Goal: Transaction & Acquisition: Purchase product/service

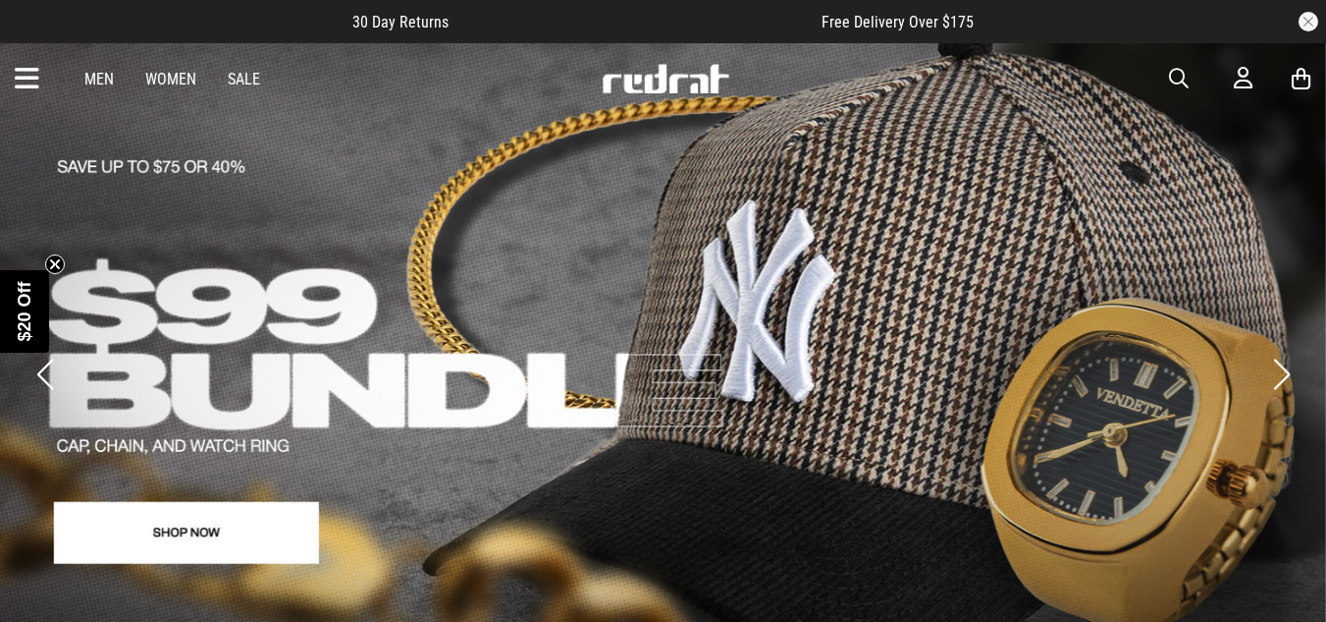
click at [242, 76] on link "Sale" at bounding box center [244, 79] width 32 height 19
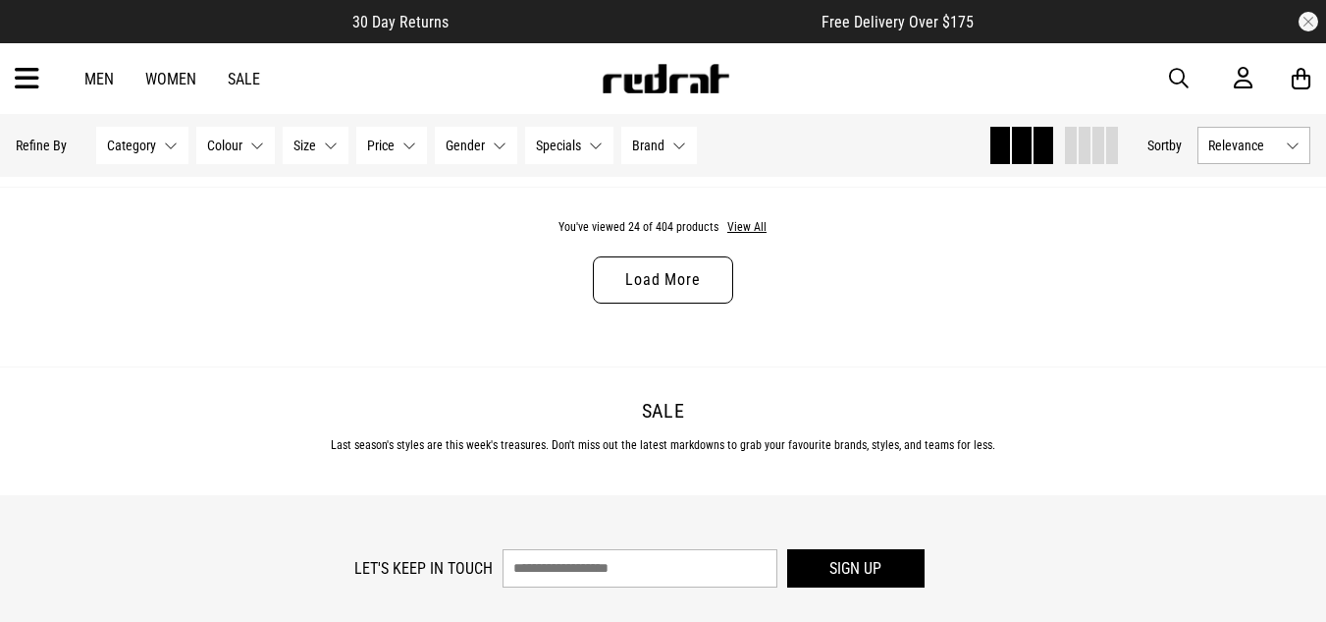
scroll to position [6054, 0]
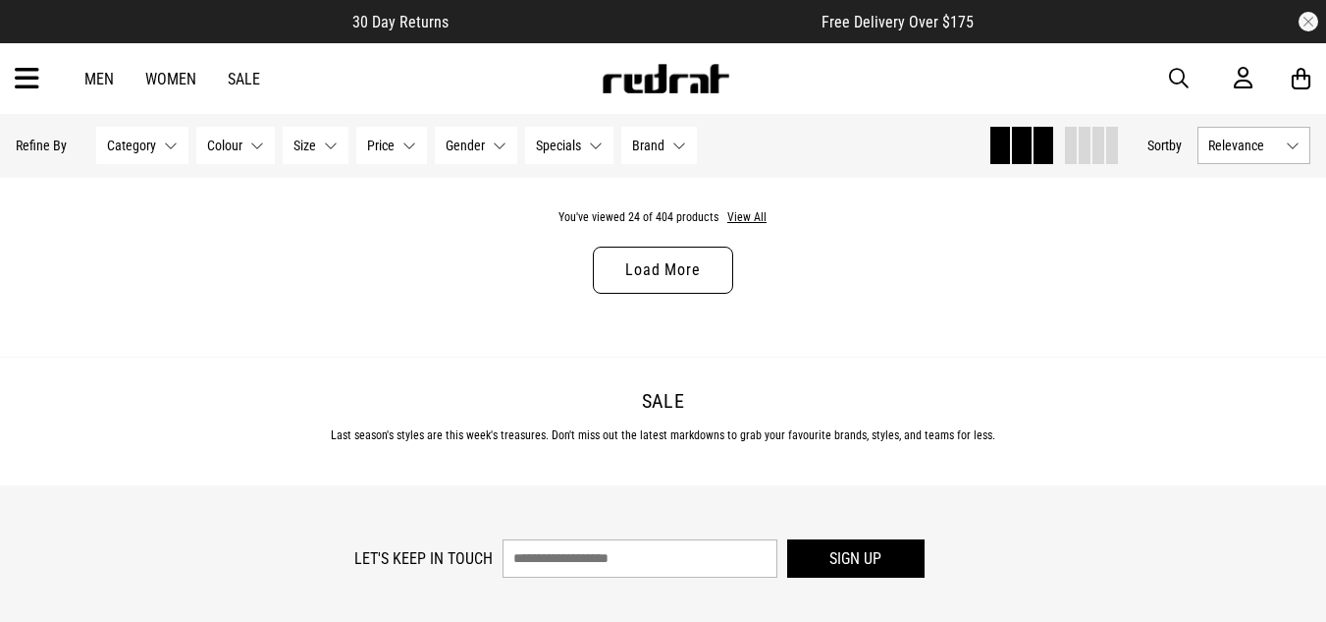
click at [656, 292] on link "Load More" at bounding box center [662, 269] width 139 height 47
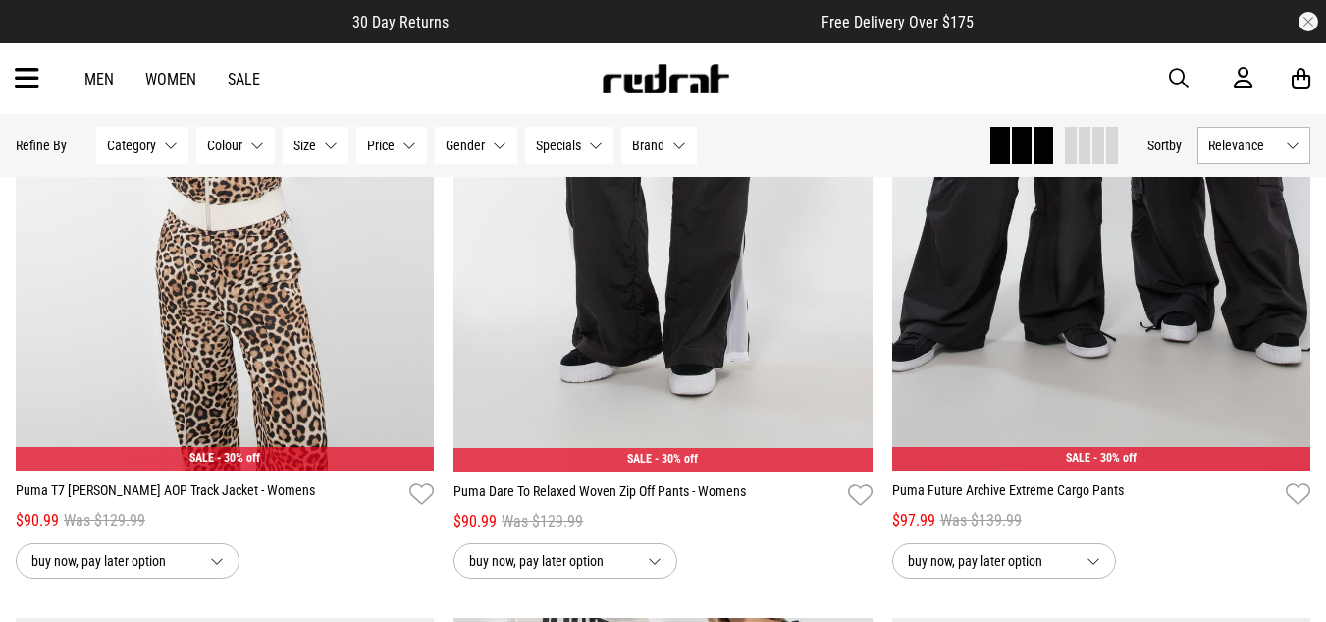
scroll to position [7323, 0]
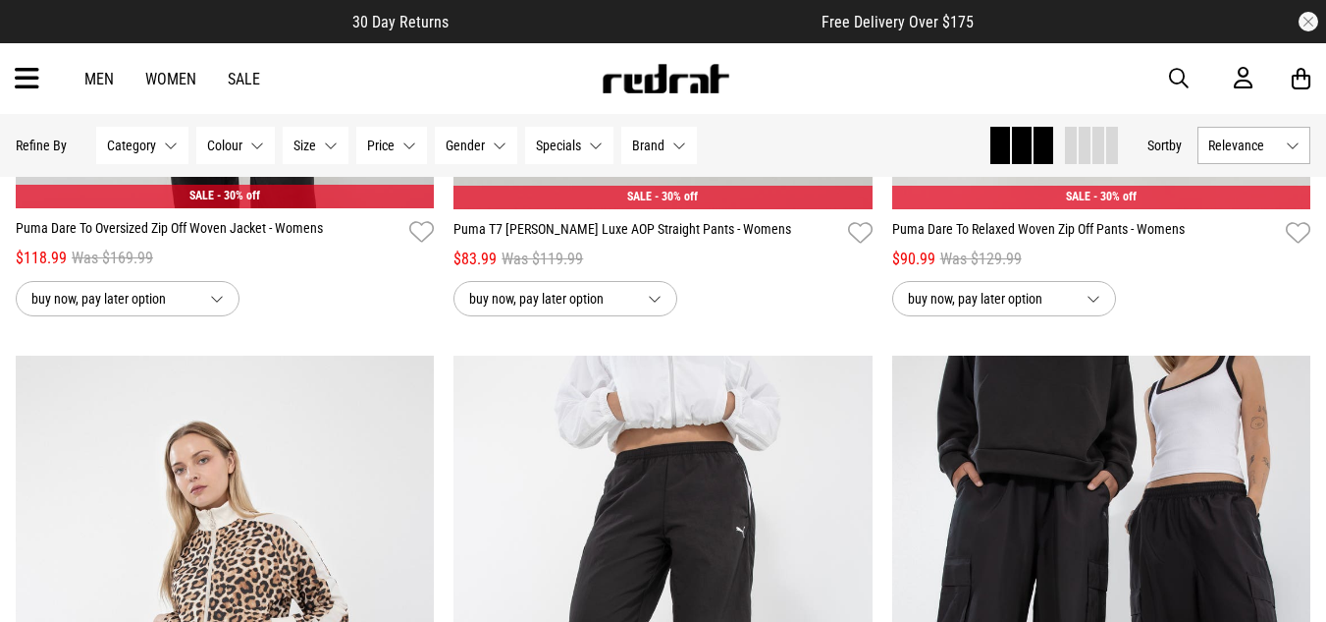
click at [1181, 72] on span "button" at bounding box center [1179, 79] width 20 height 24
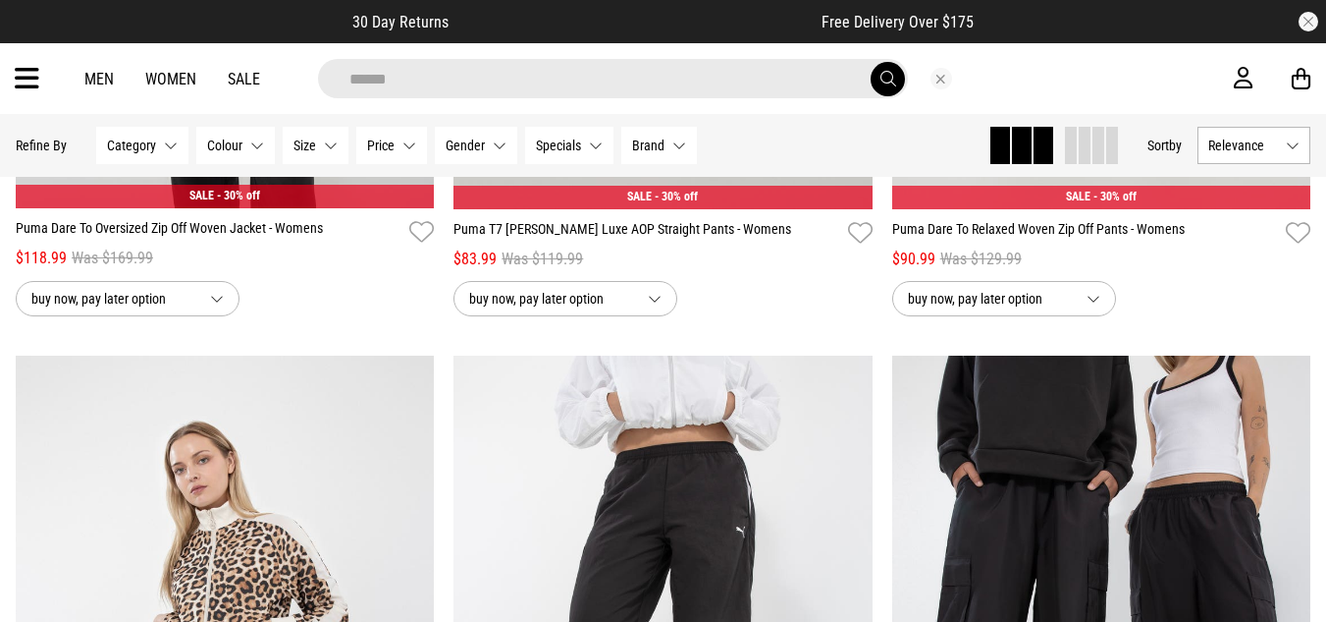
type input "******"
click at [871, 62] on button "submit" at bounding box center [888, 79] width 34 height 34
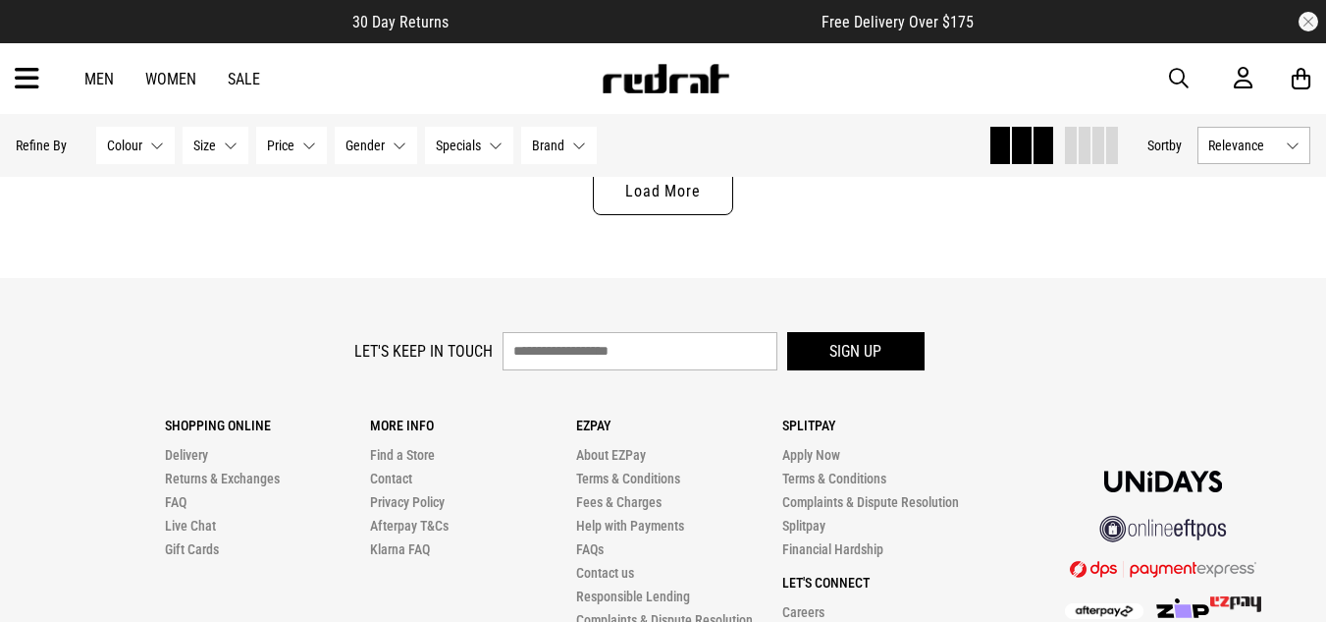
scroll to position [6174, 0]
